Goal: Unclear: Browse casually

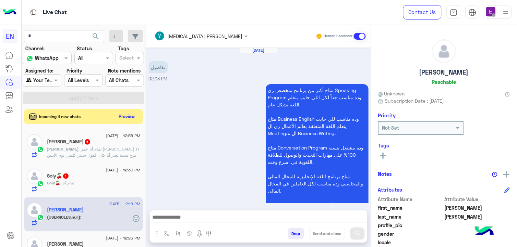
scroll to position [121, 0]
